Goal: Task Accomplishment & Management: Use online tool/utility

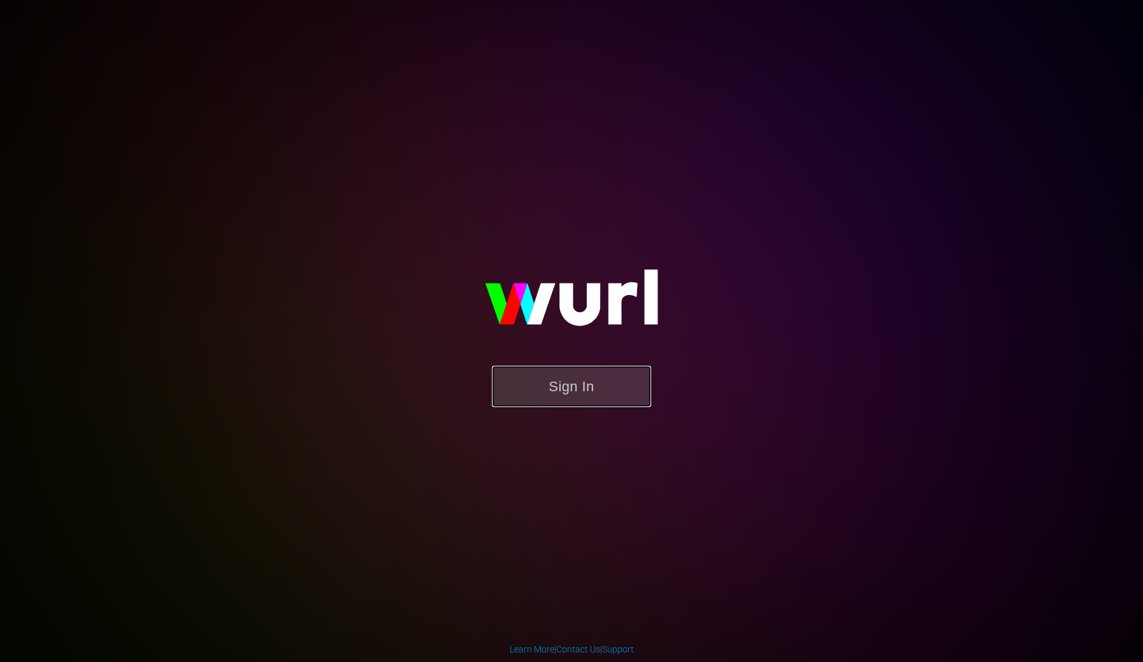
click at [567, 380] on button "Sign In" at bounding box center [571, 386] width 159 height 41
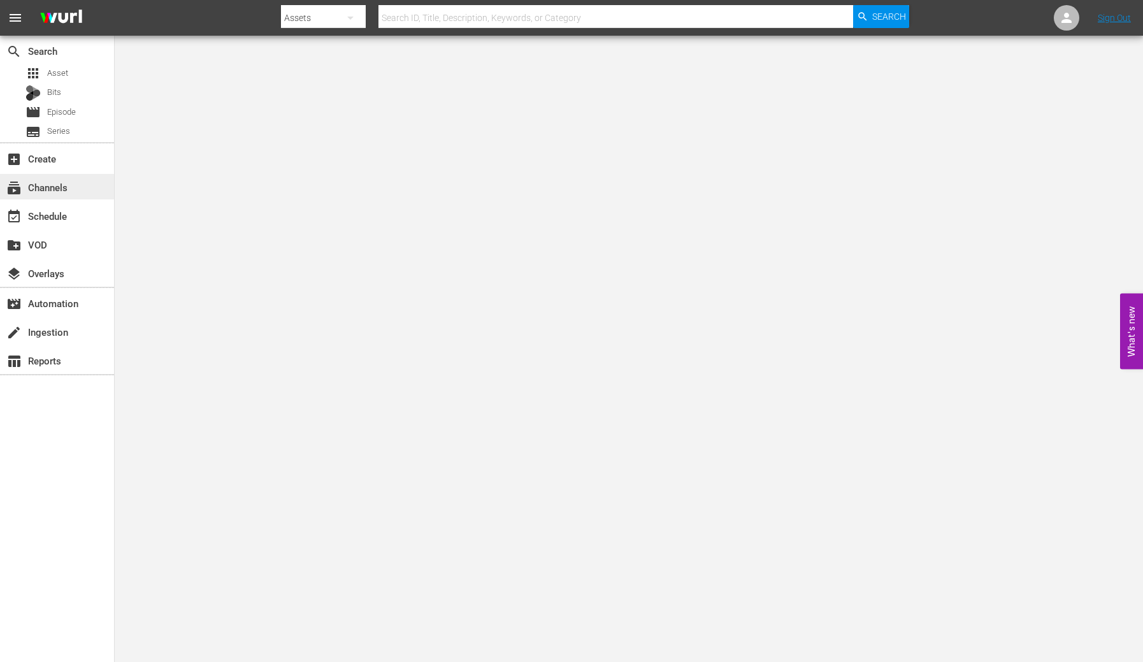
click at [50, 187] on div "subscriptions Channels" at bounding box center [35, 185] width 71 height 11
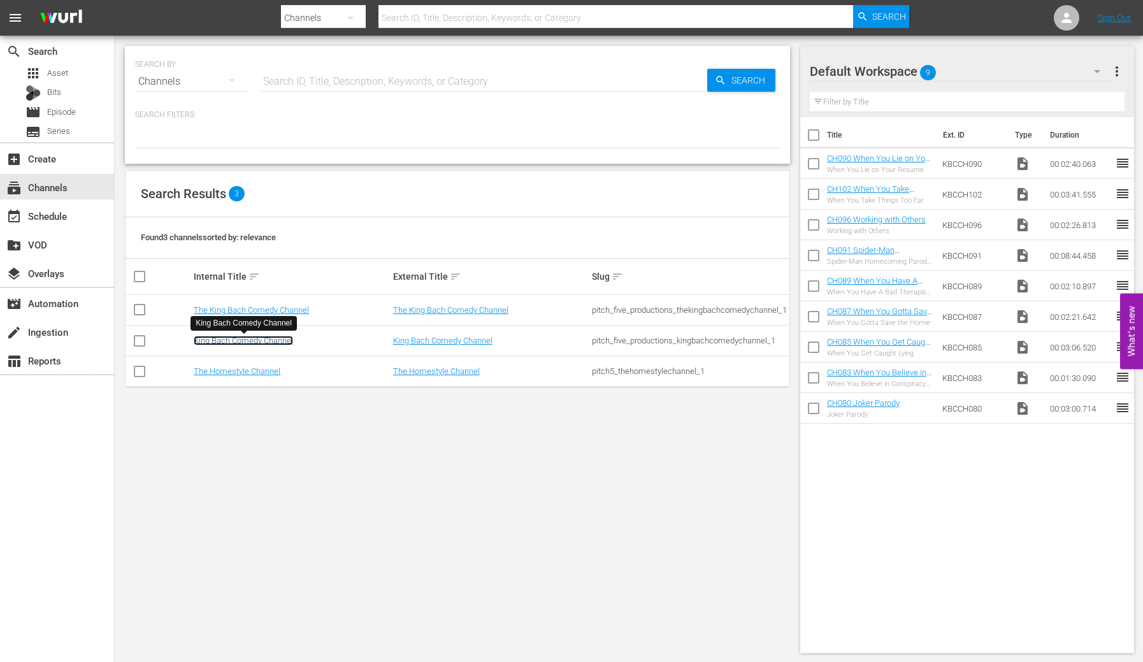
click at [244, 341] on link "King Bach Comedy Channel" at bounding box center [243, 341] width 99 height 10
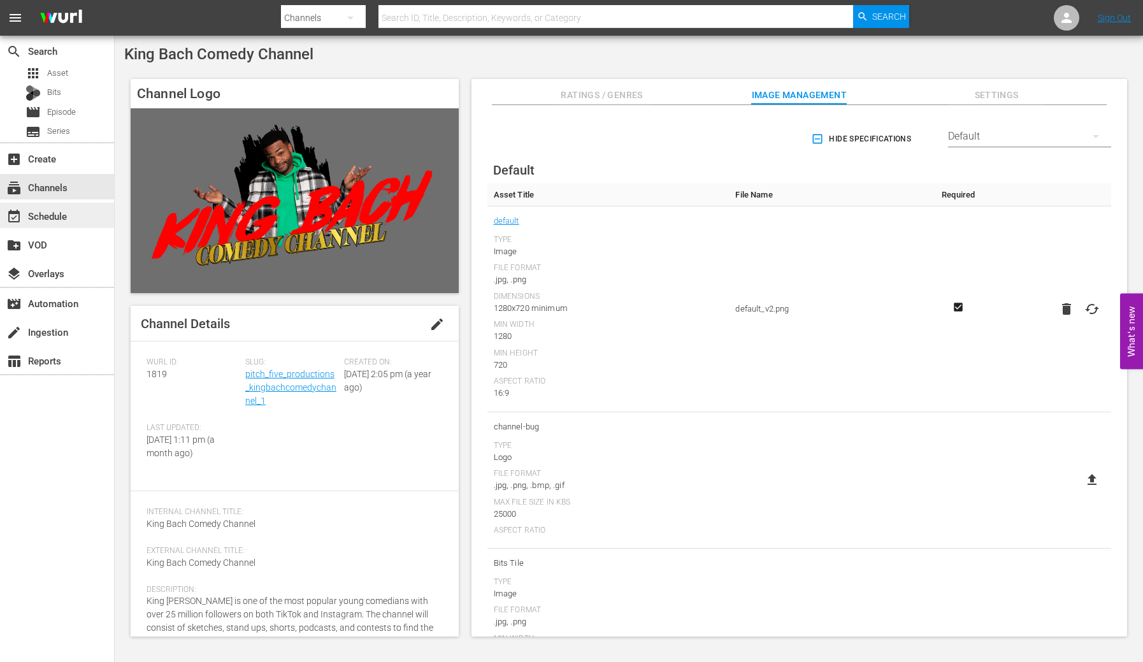
click at [55, 215] on div "event_available Schedule" at bounding box center [35, 213] width 71 height 11
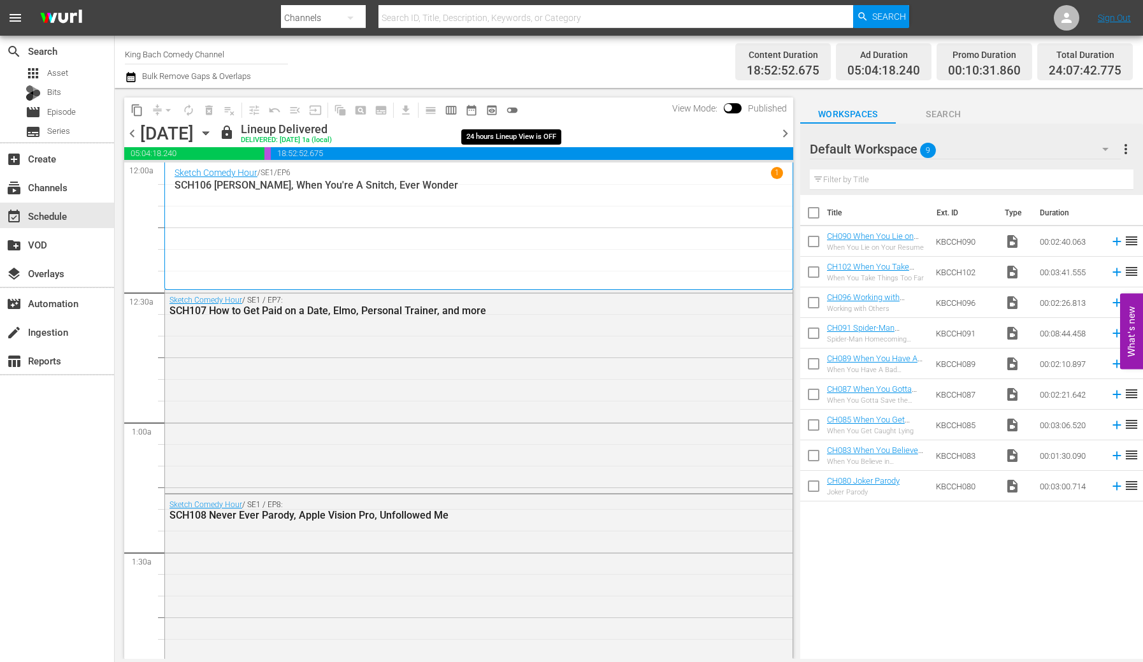
click at [513, 109] on span "toggle_off" at bounding box center [512, 110] width 13 height 13
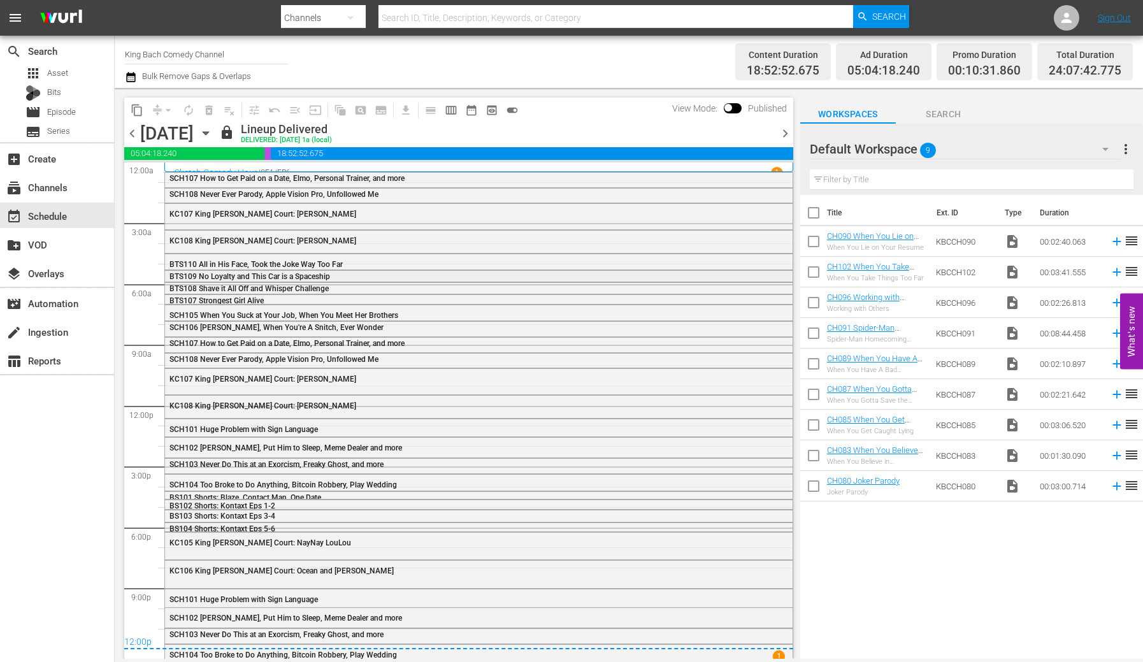
scroll to position [3, 0]
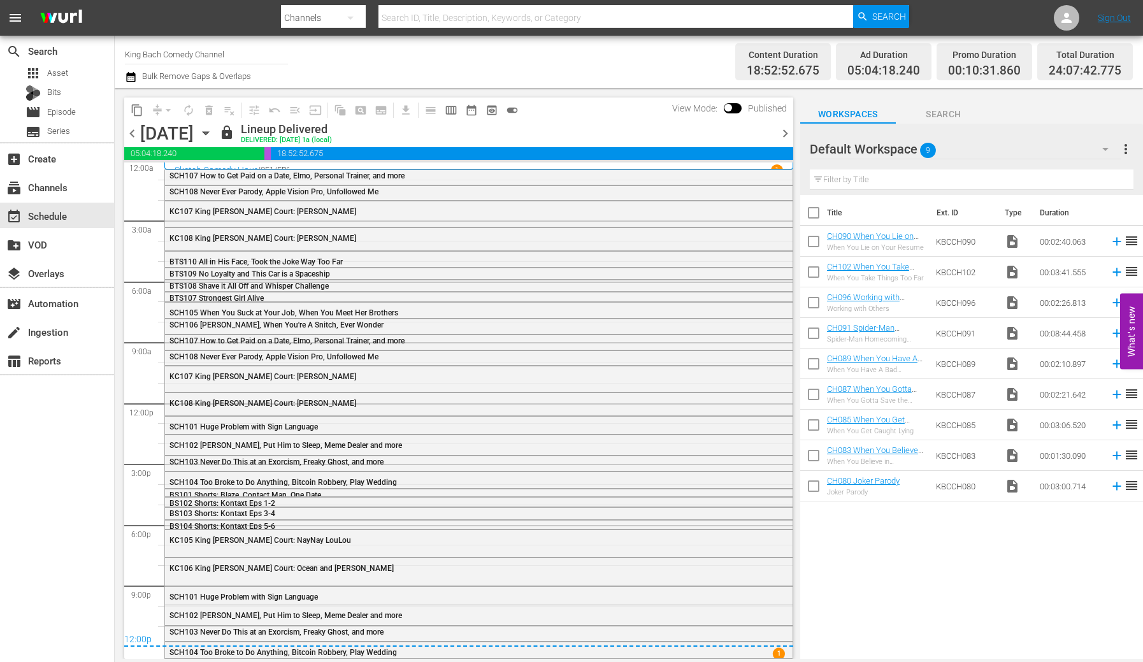
click at [787, 133] on span "chevron_right" at bounding box center [785, 133] width 16 height 16
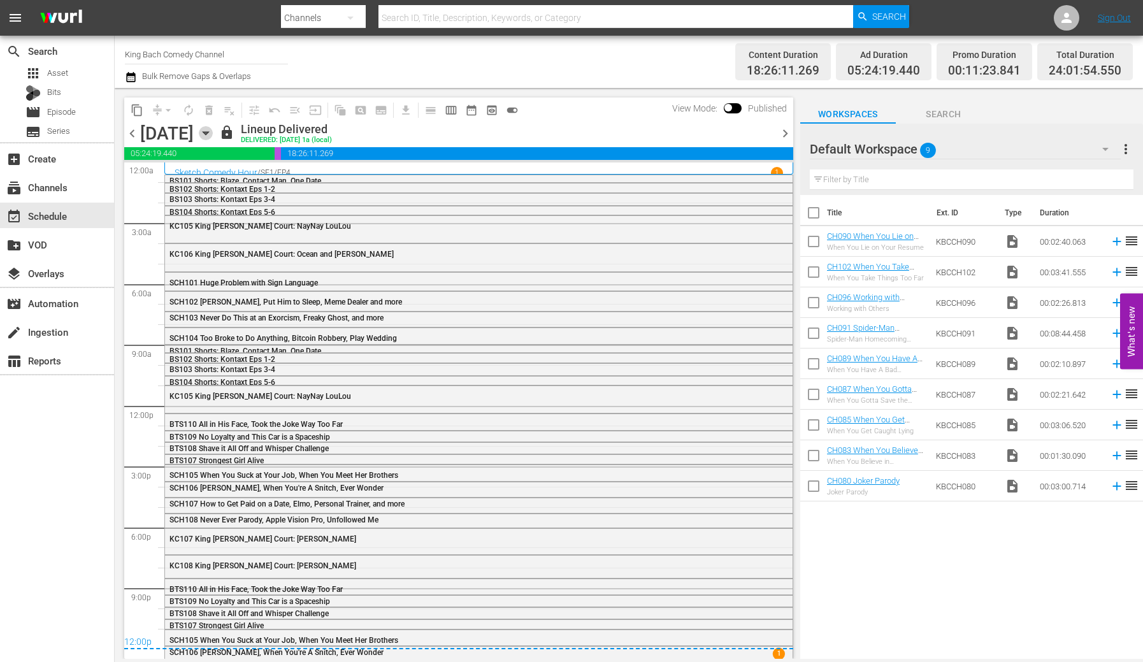
click at [208, 133] on icon "button" at bounding box center [206, 133] width 6 height 3
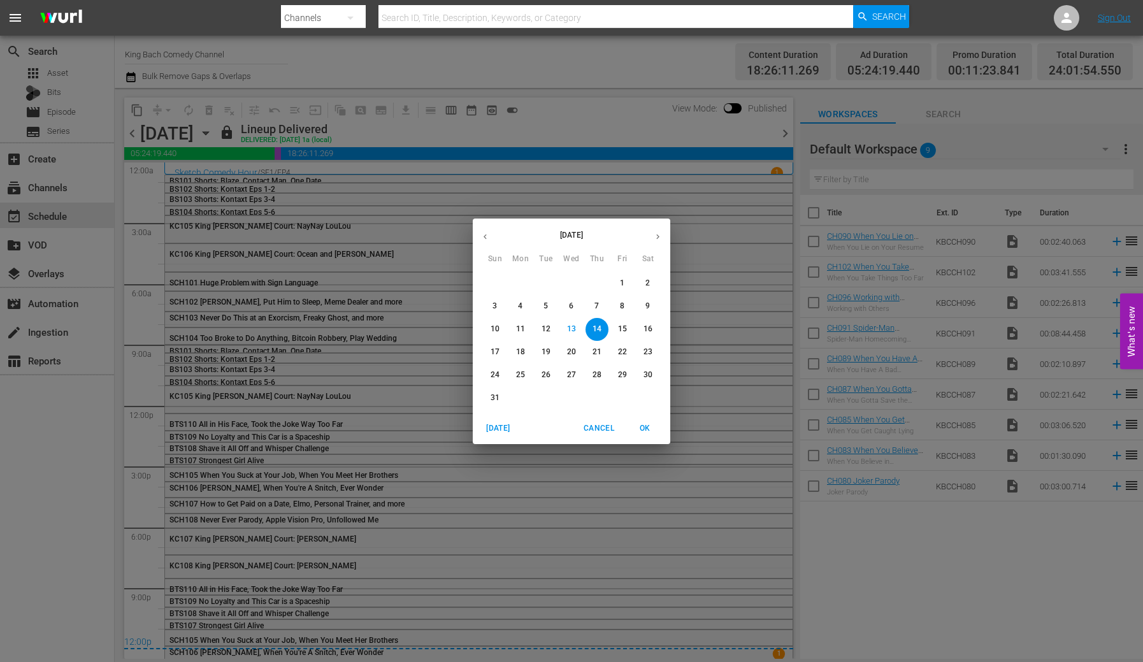
click at [521, 350] on p "18" at bounding box center [520, 352] width 9 height 11
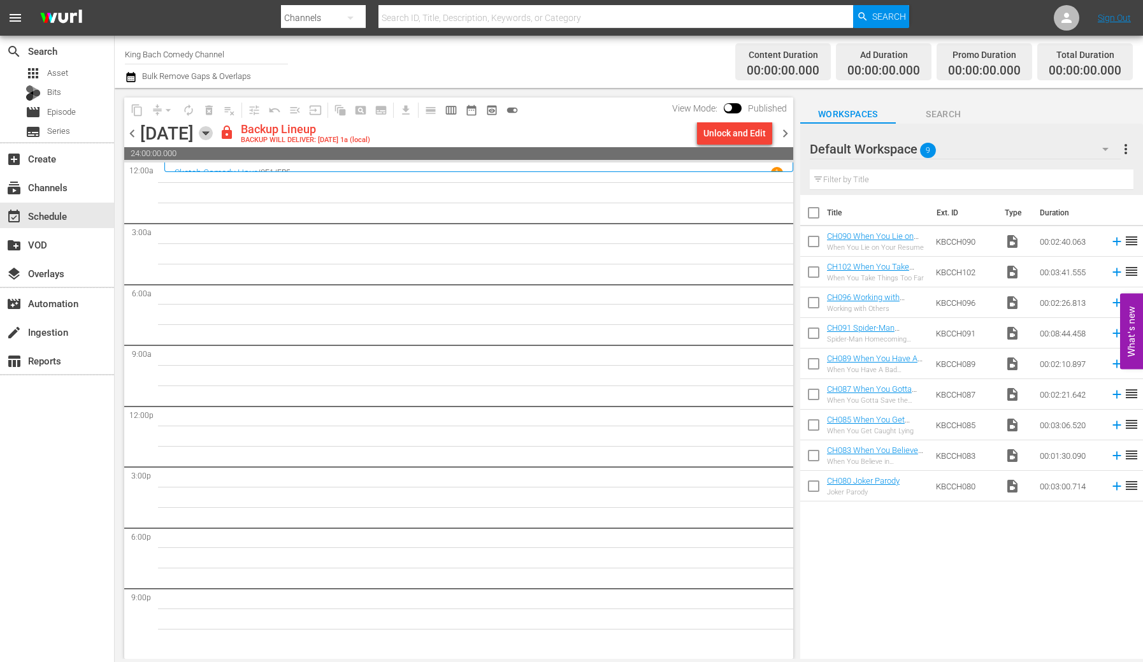
click at [213, 131] on icon "button" at bounding box center [206, 133] width 14 height 14
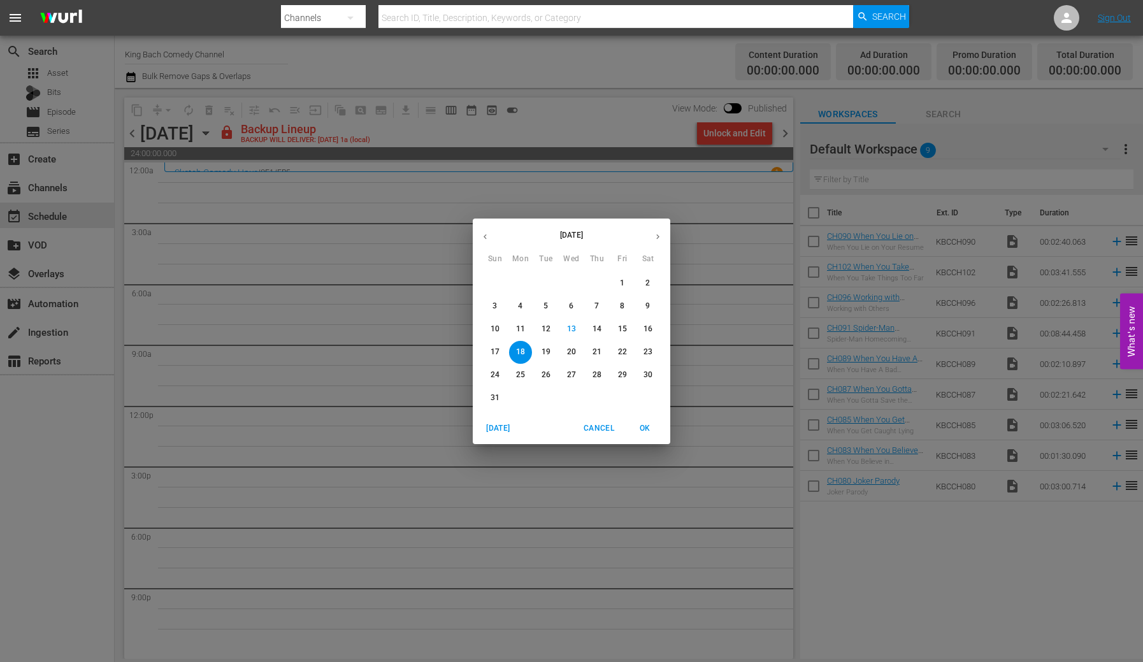
click at [591, 328] on span "14" at bounding box center [596, 329] width 23 height 11
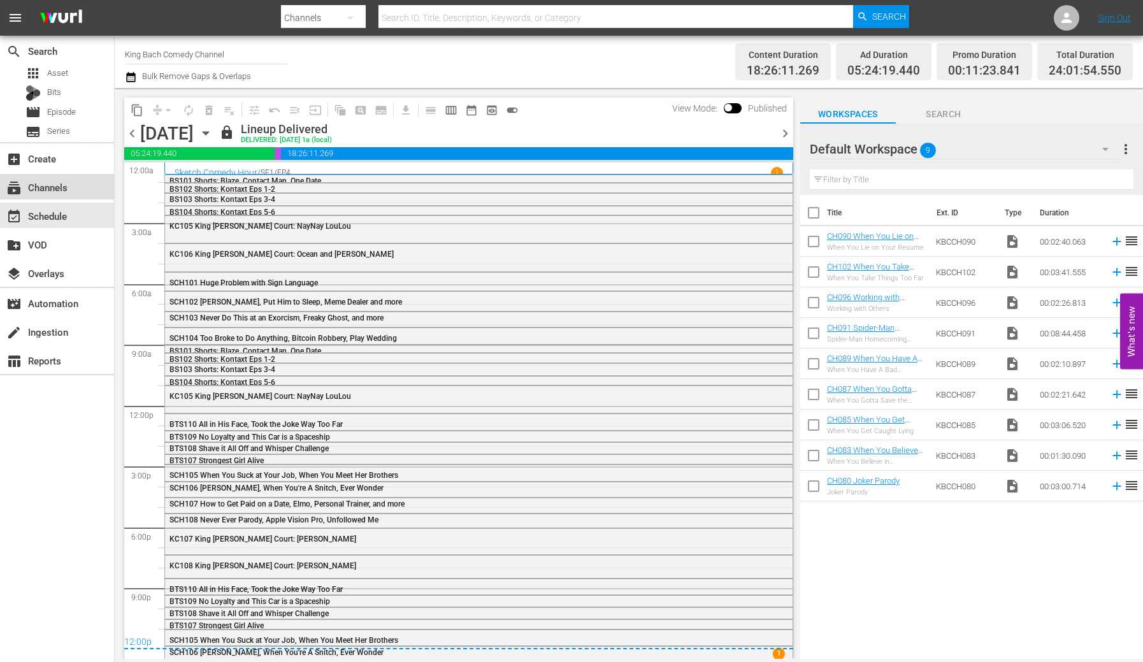
click at [59, 189] on div "subscriptions Channels" at bounding box center [35, 185] width 71 height 11
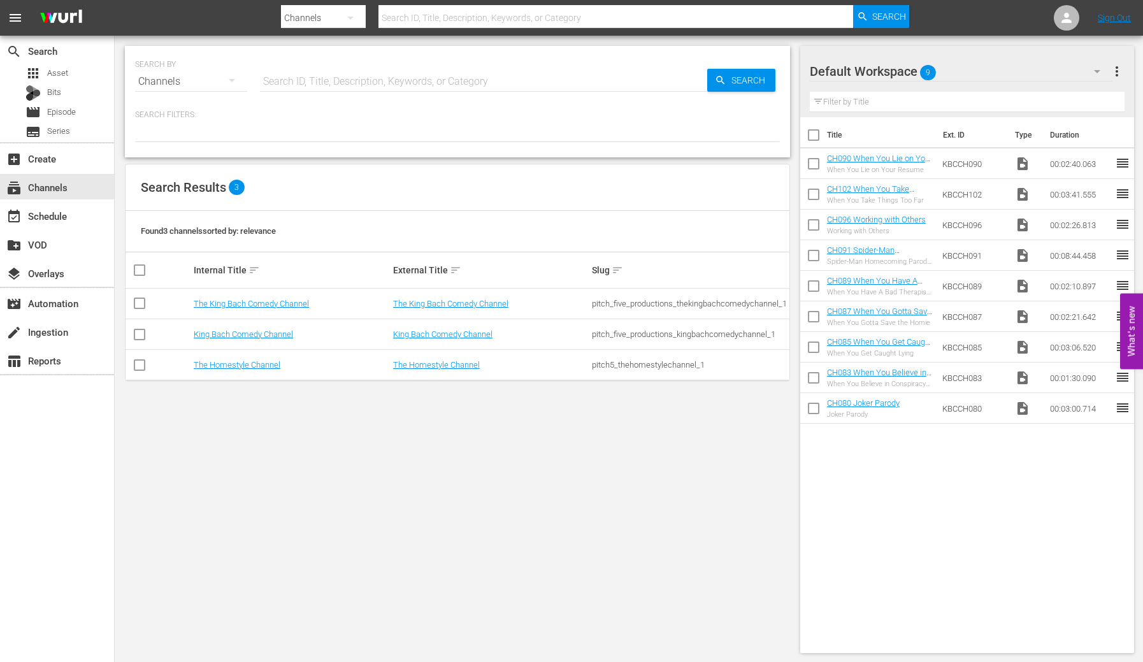
click at [258, 370] on td "The Homestyle Channel" at bounding box center [291, 365] width 199 height 31
click at [259, 367] on link "The Homestyle Channel" at bounding box center [237, 365] width 87 height 10
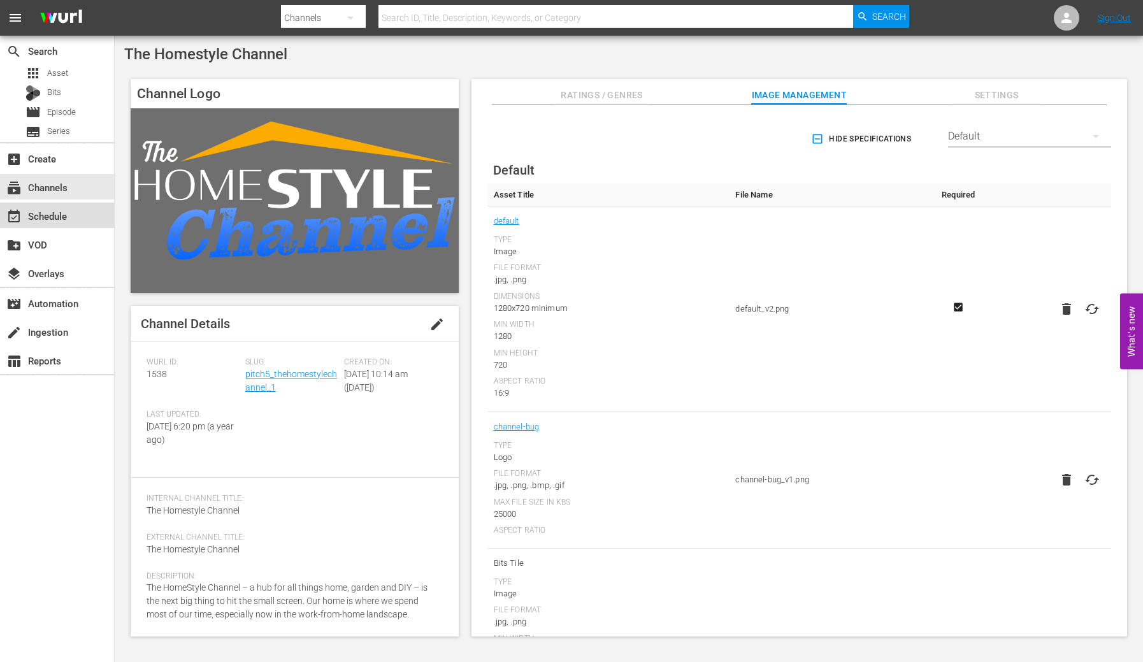
click at [69, 217] on div "event_available Schedule" at bounding box center [35, 213] width 71 height 11
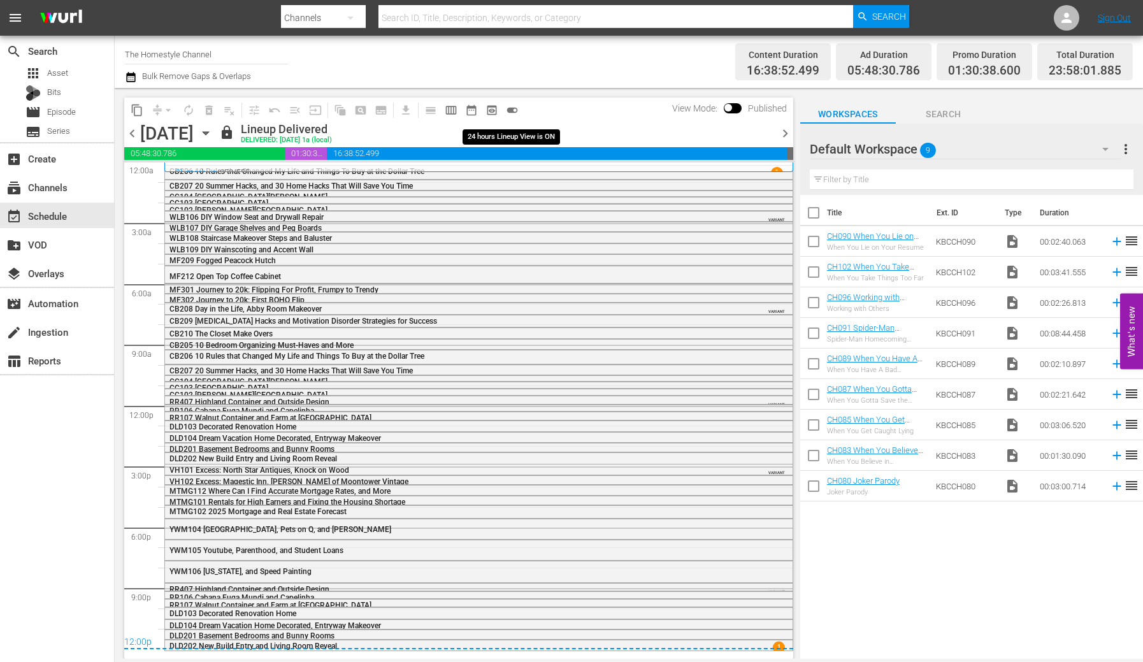
click at [514, 109] on span "toggle_on" at bounding box center [512, 110] width 13 height 13
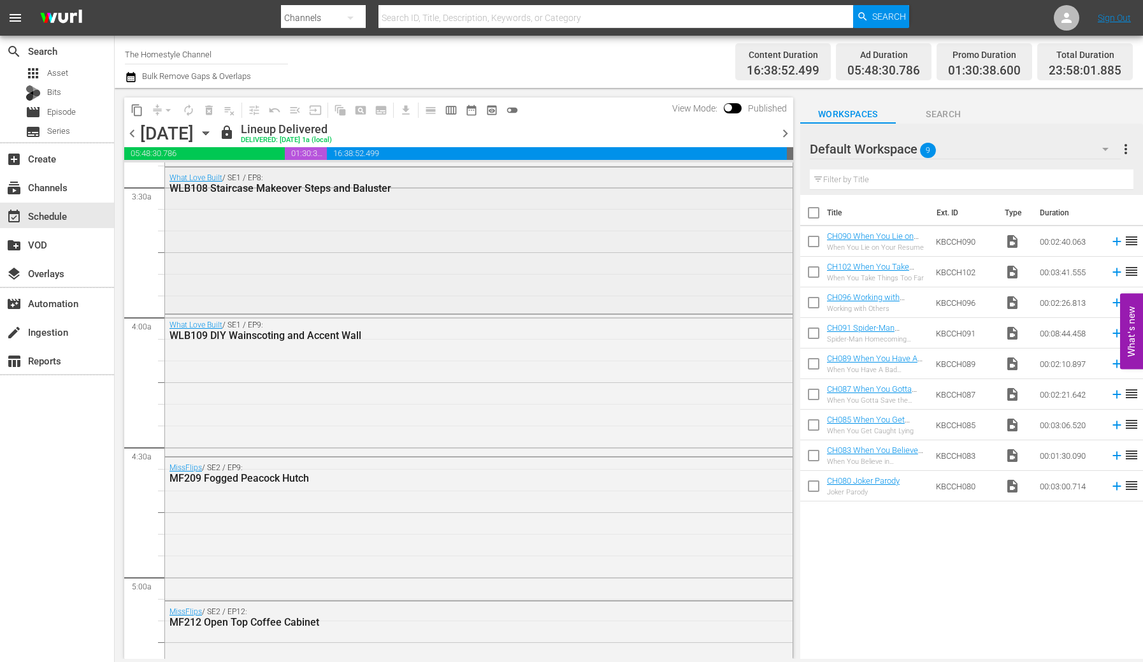
scroll to position [886, 0]
click at [481, 358] on div "What Love Built / SE1 / EP9: WLB109 DIY Wainscoting and Accent Wall" at bounding box center [478, 383] width 627 height 140
